Goal: Navigation & Orientation: Find specific page/section

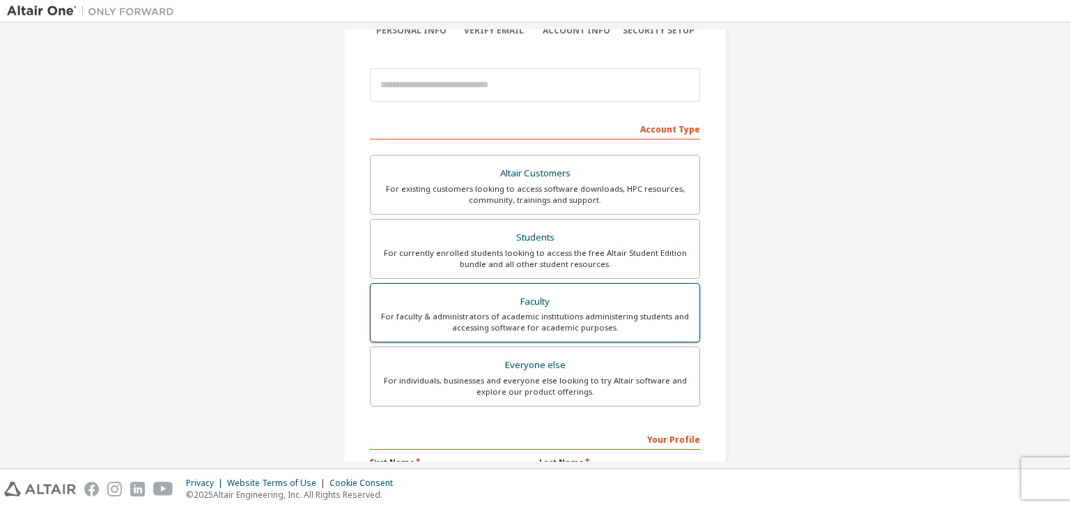
scroll to position [139, 0]
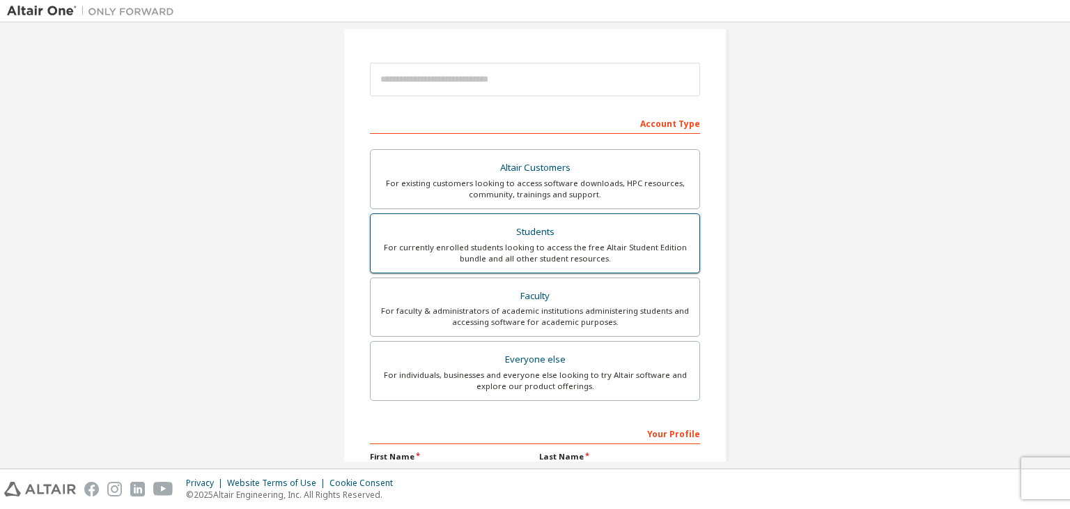
click at [574, 256] on div "For currently enrolled students looking to access the free Altair Student Editi…" at bounding box center [535, 253] width 312 height 22
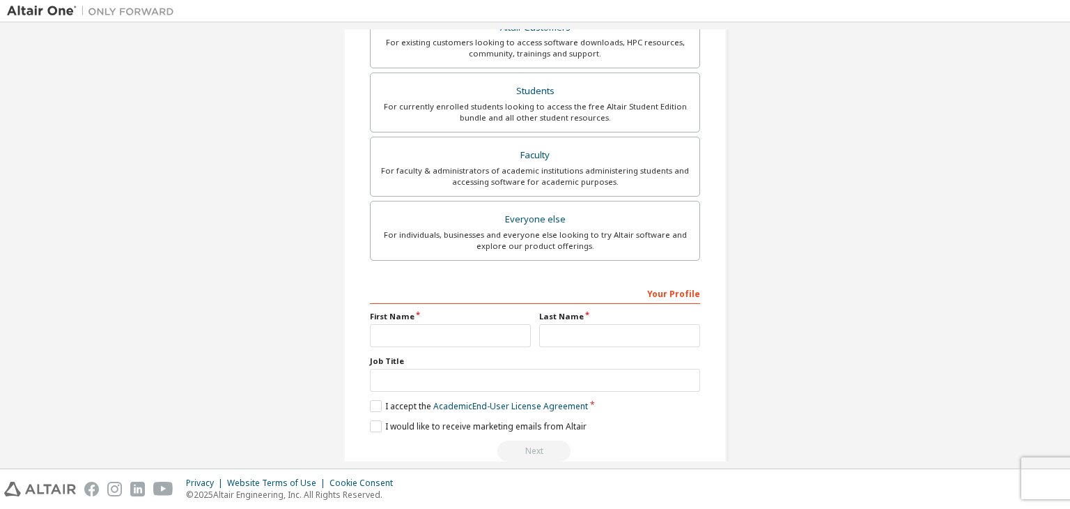
scroll to position [339, 0]
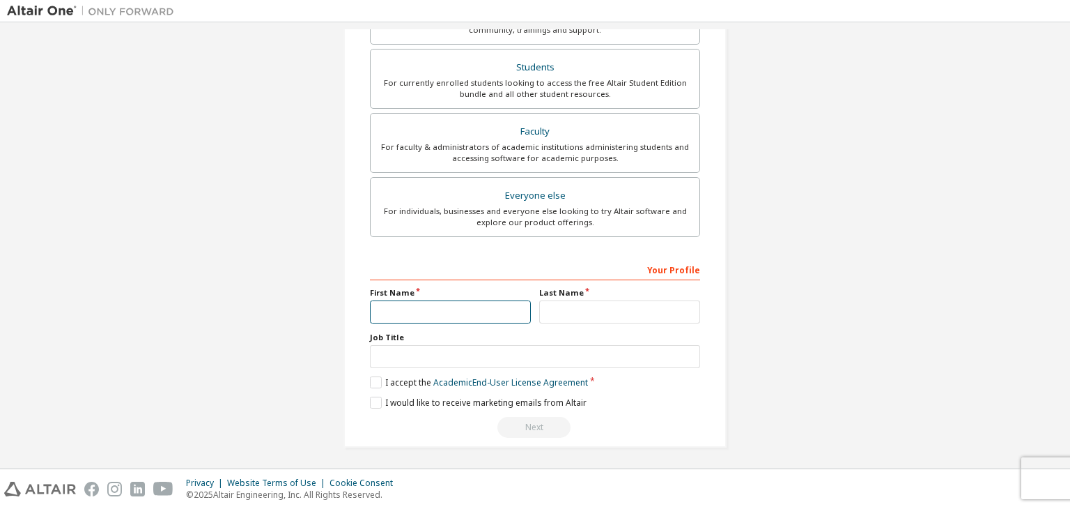
click at [417, 314] on input "text" at bounding box center [450, 311] width 161 height 23
type input "*********"
type input "*******"
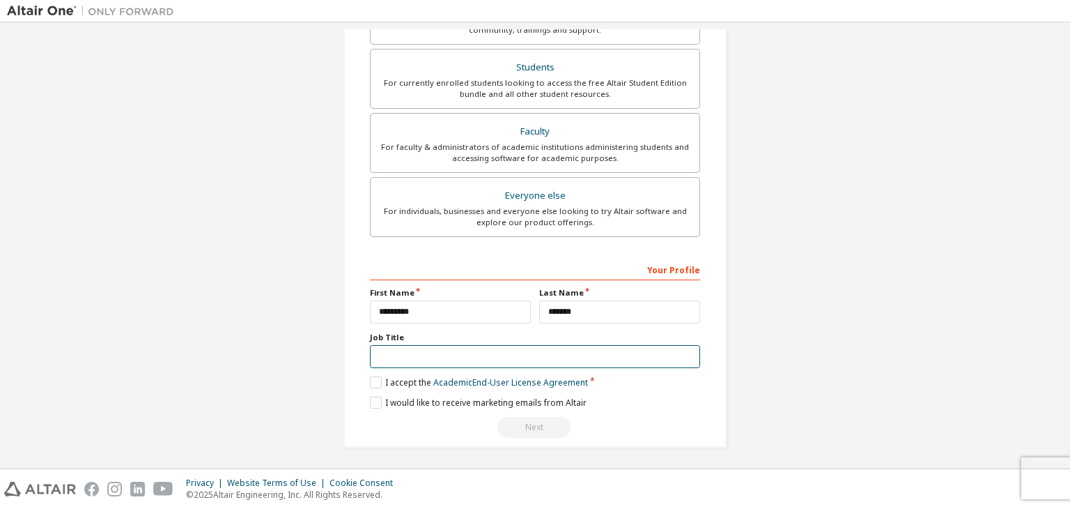
click at [424, 355] on input "text" at bounding box center [535, 356] width 330 height 23
click at [384, 379] on label "I accept the Academic End-User License Agreement" at bounding box center [479, 382] width 218 height 12
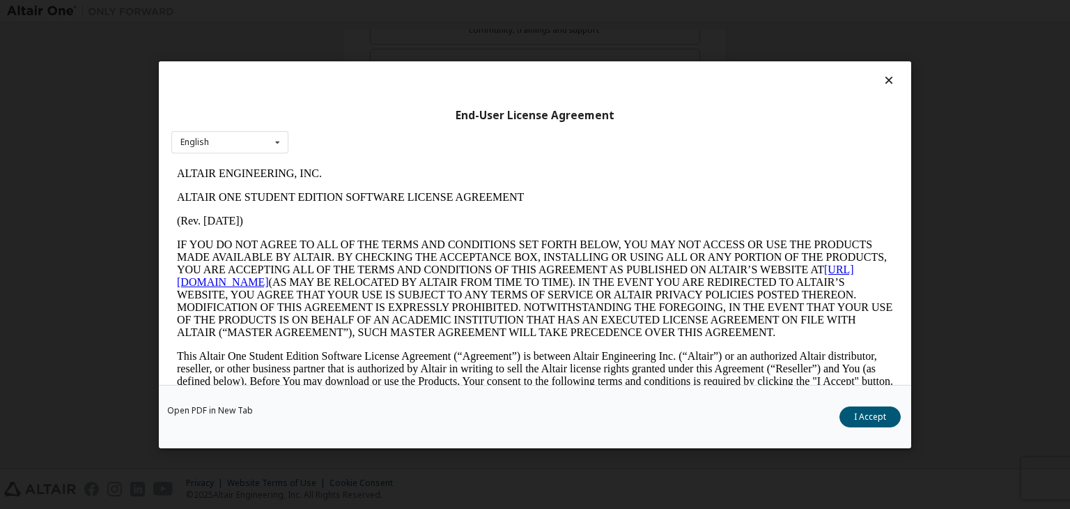
scroll to position [0, 0]
click at [878, 417] on button "I Accept" at bounding box center [870, 416] width 61 height 21
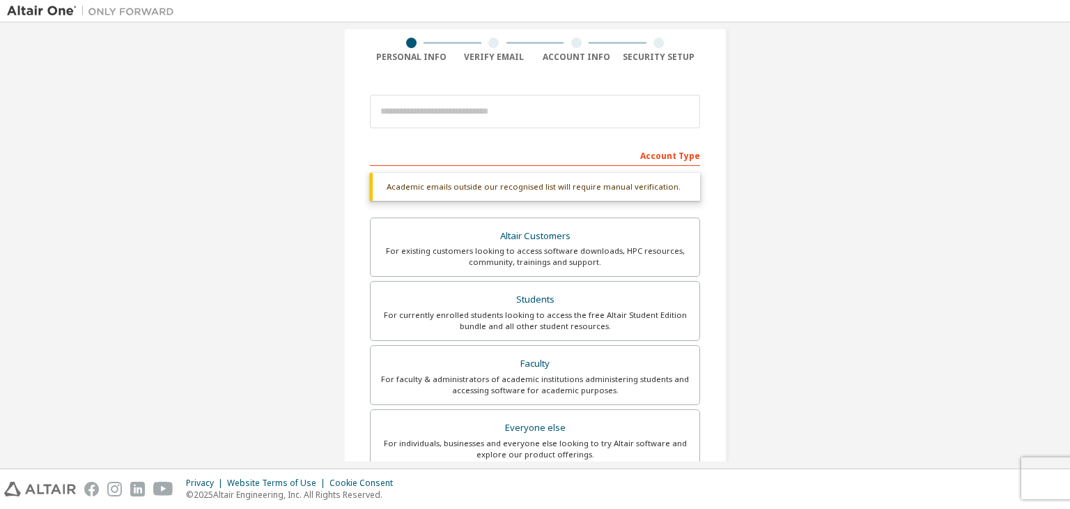
scroll to position [61, 0]
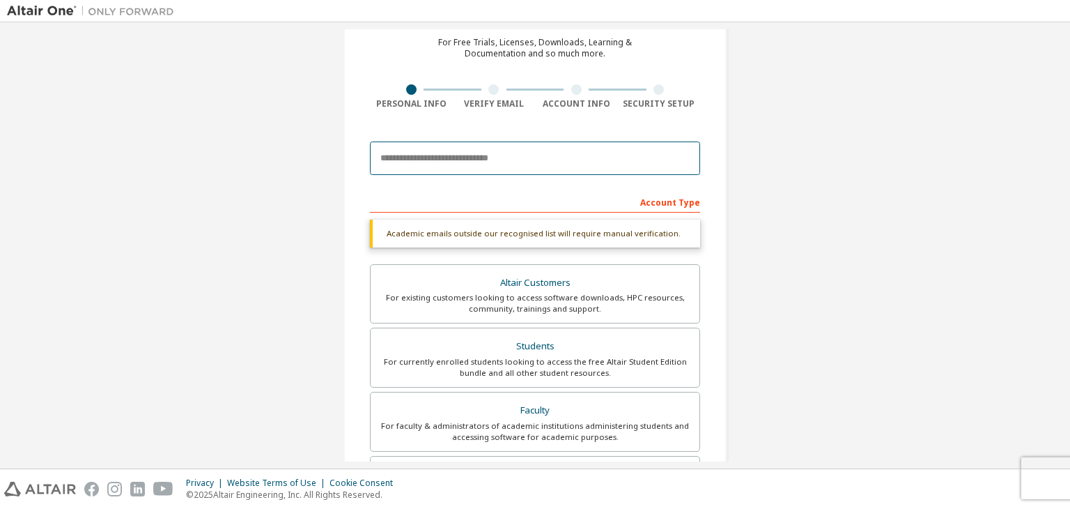
click at [454, 165] on input "email" at bounding box center [535, 157] width 330 height 33
type input "**********"
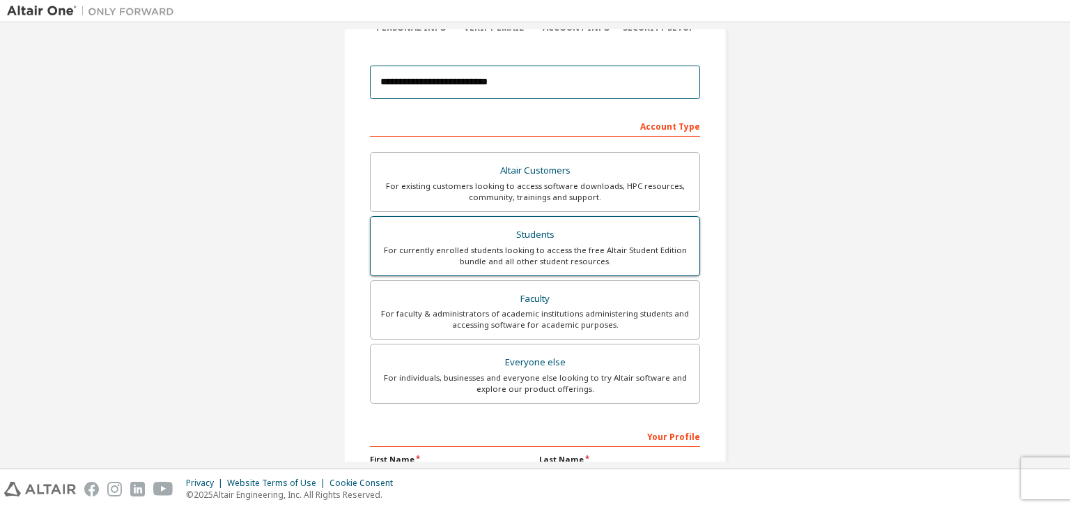
scroll to position [303, 0]
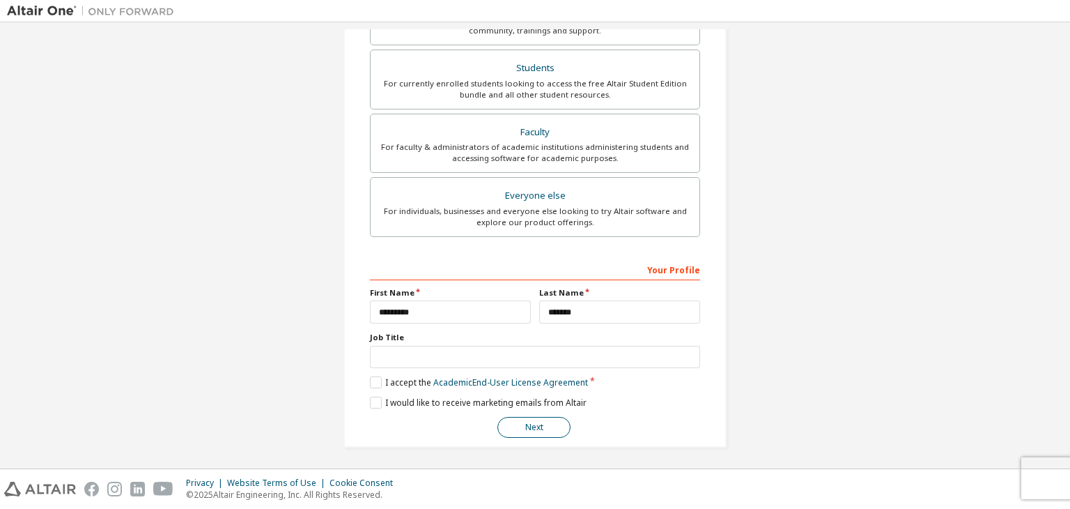
click at [553, 425] on button "Next" at bounding box center [534, 427] width 73 height 21
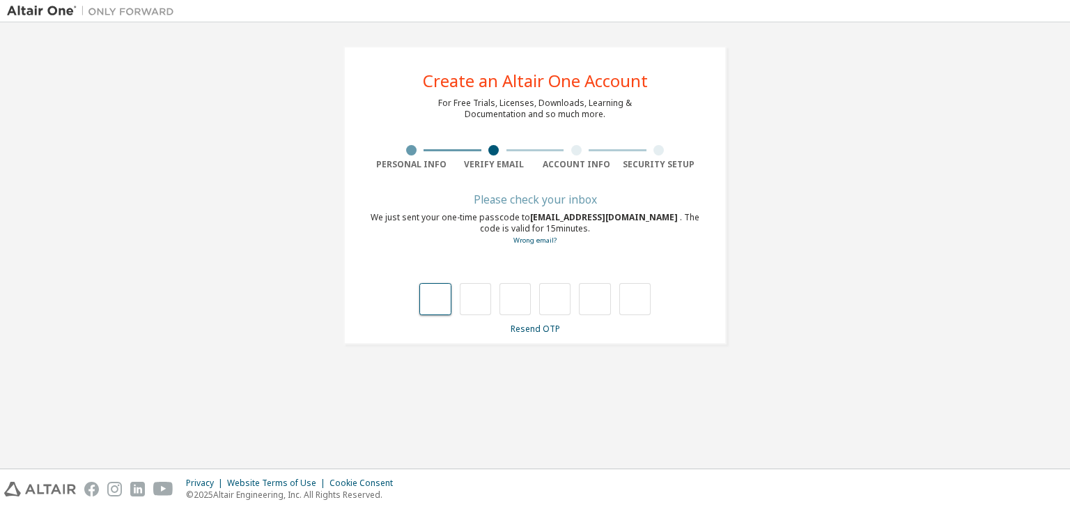
type input "*"
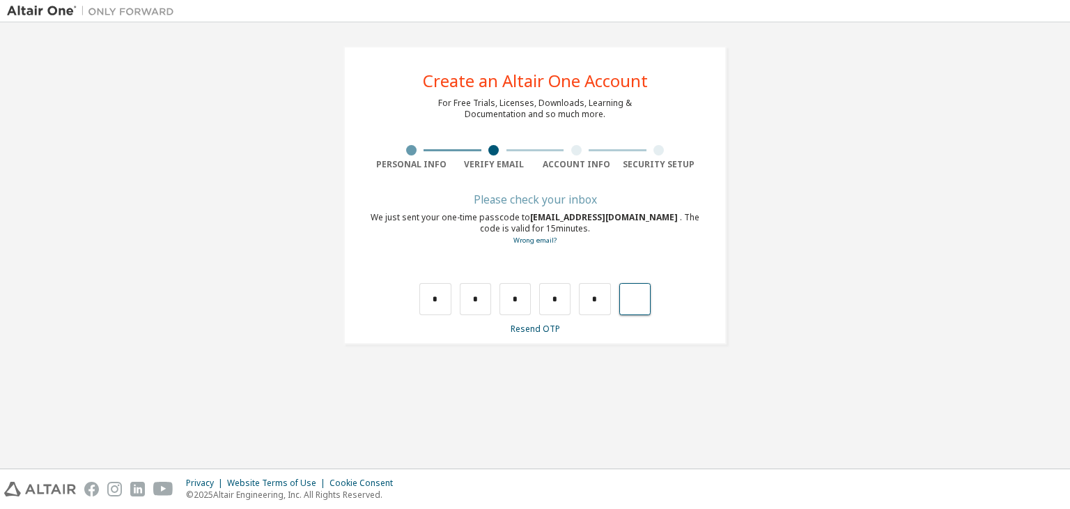
type input "*"
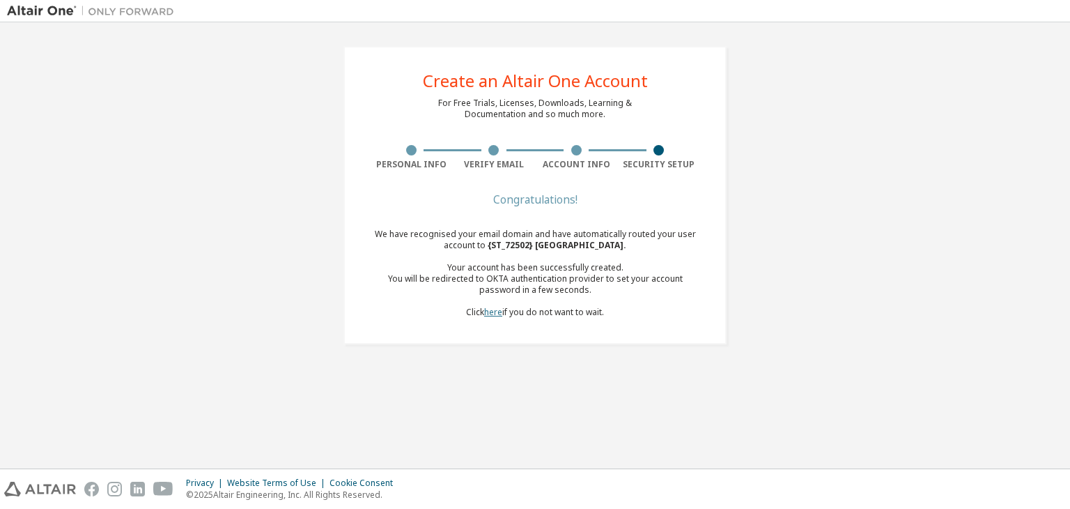
click at [493, 309] on link "here" at bounding box center [493, 312] width 18 height 12
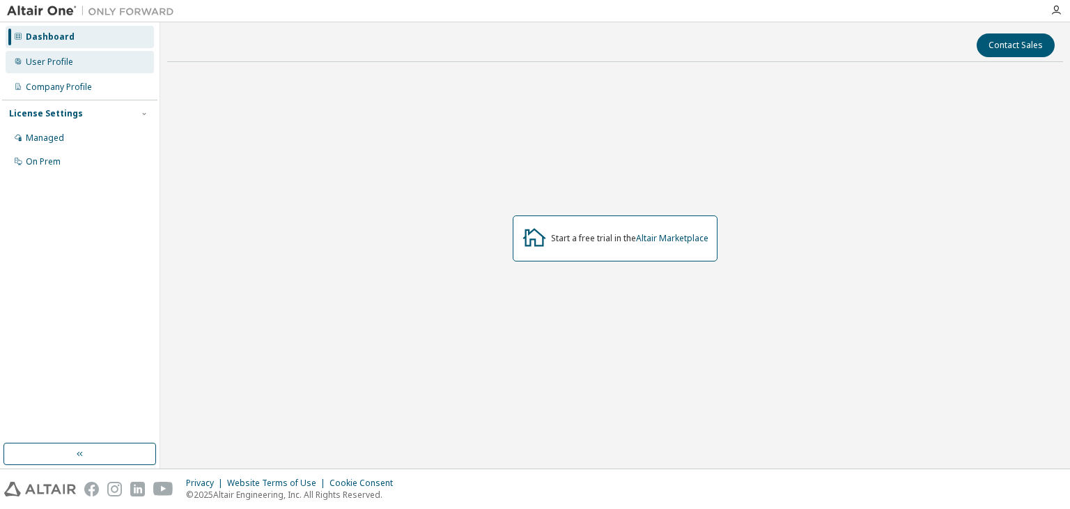
click at [77, 59] on div "User Profile" at bounding box center [80, 62] width 148 height 22
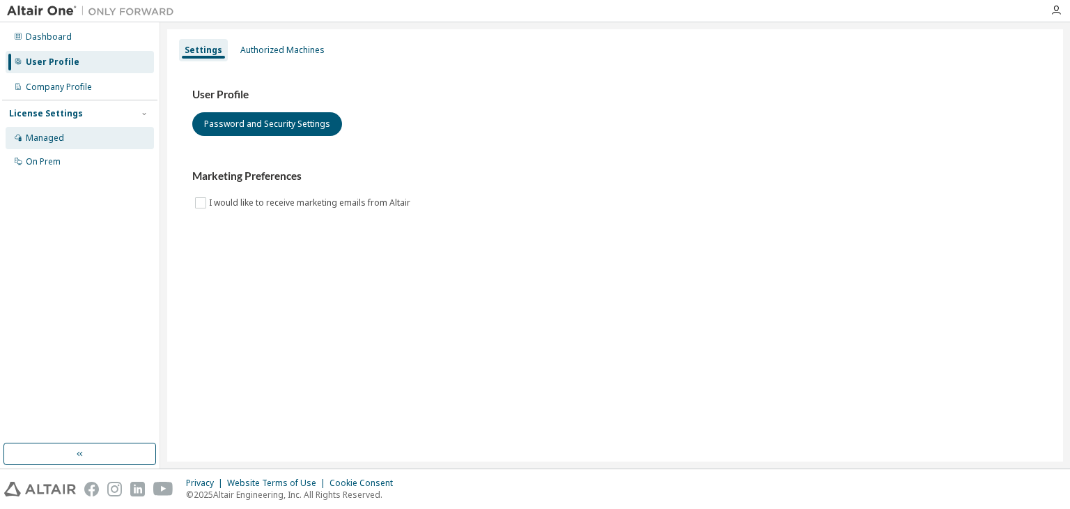
click at [82, 139] on div "Managed" at bounding box center [80, 138] width 148 height 22
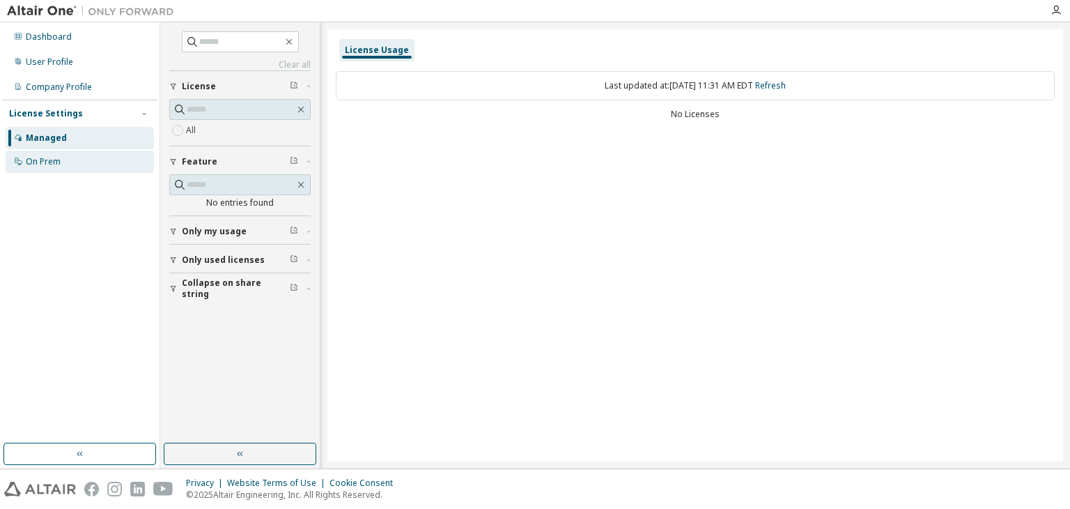
click at [96, 155] on div "On Prem" at bounding box center [80, 162] width 148 height 22
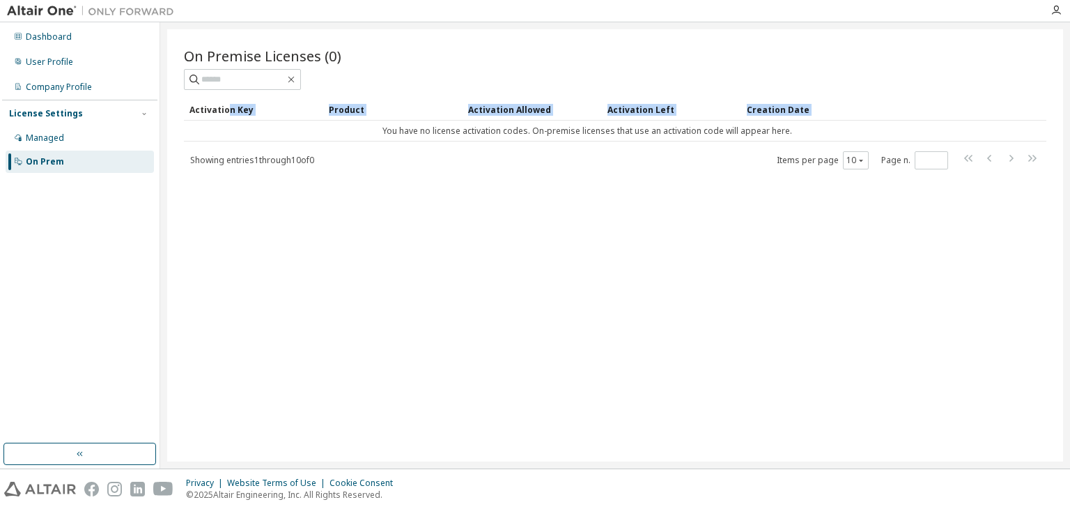
click at [226, 118] on table "Activation Key Product Activation Allowed Activation Left Creation Date You hav…" at bounding box center [615, 119] width 863 height 43
click at [285, 83] on input "text" at bounding box center [243, 79] width 84 height 14
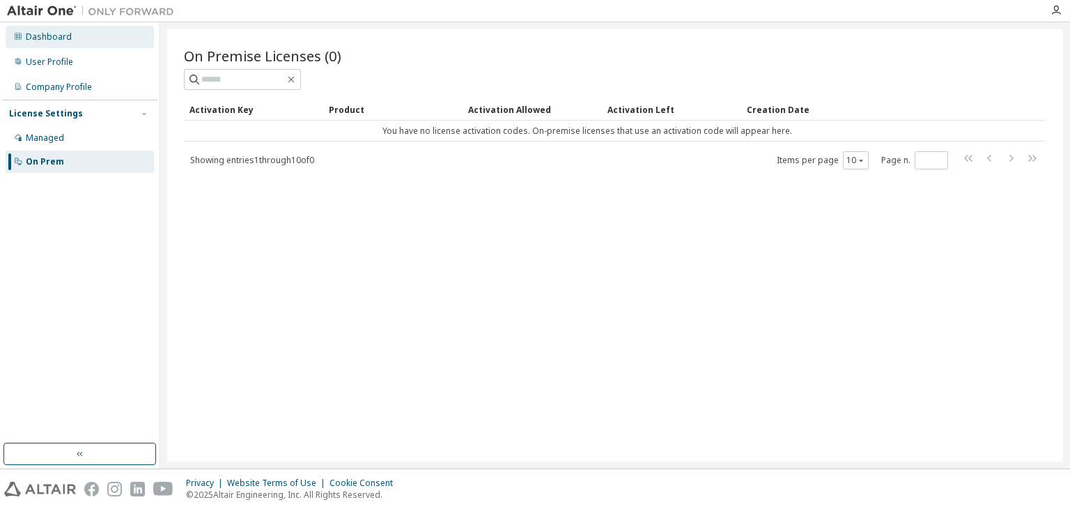
click at [69, 41] on div "Dashboard" at bounding box center [80, 37] width 148 height 22
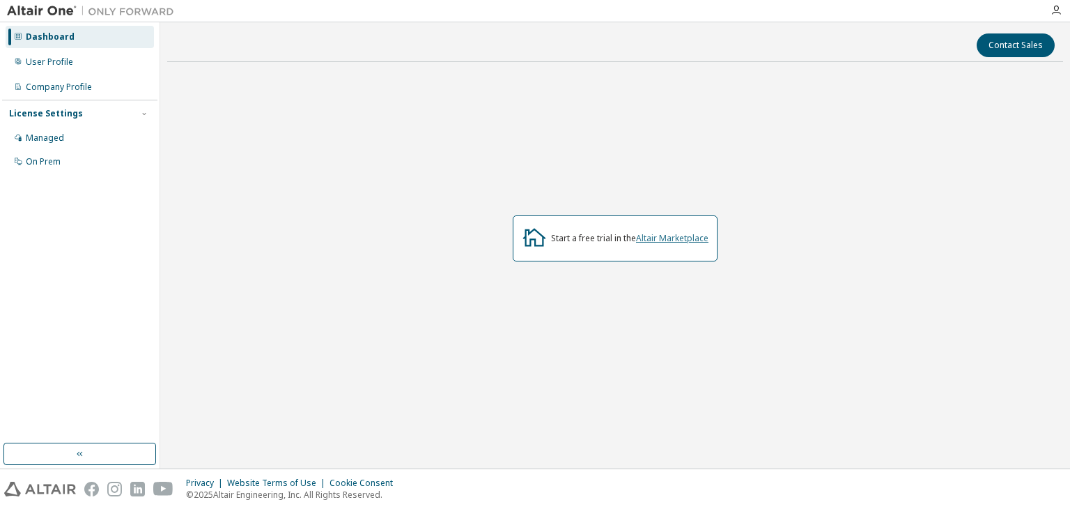
click at [665, 236] on link "Altair Marketplace" at bounding box center [672, 238] width 72 height 12
